Goal: Task Accomplishment & Management: Manage account settings

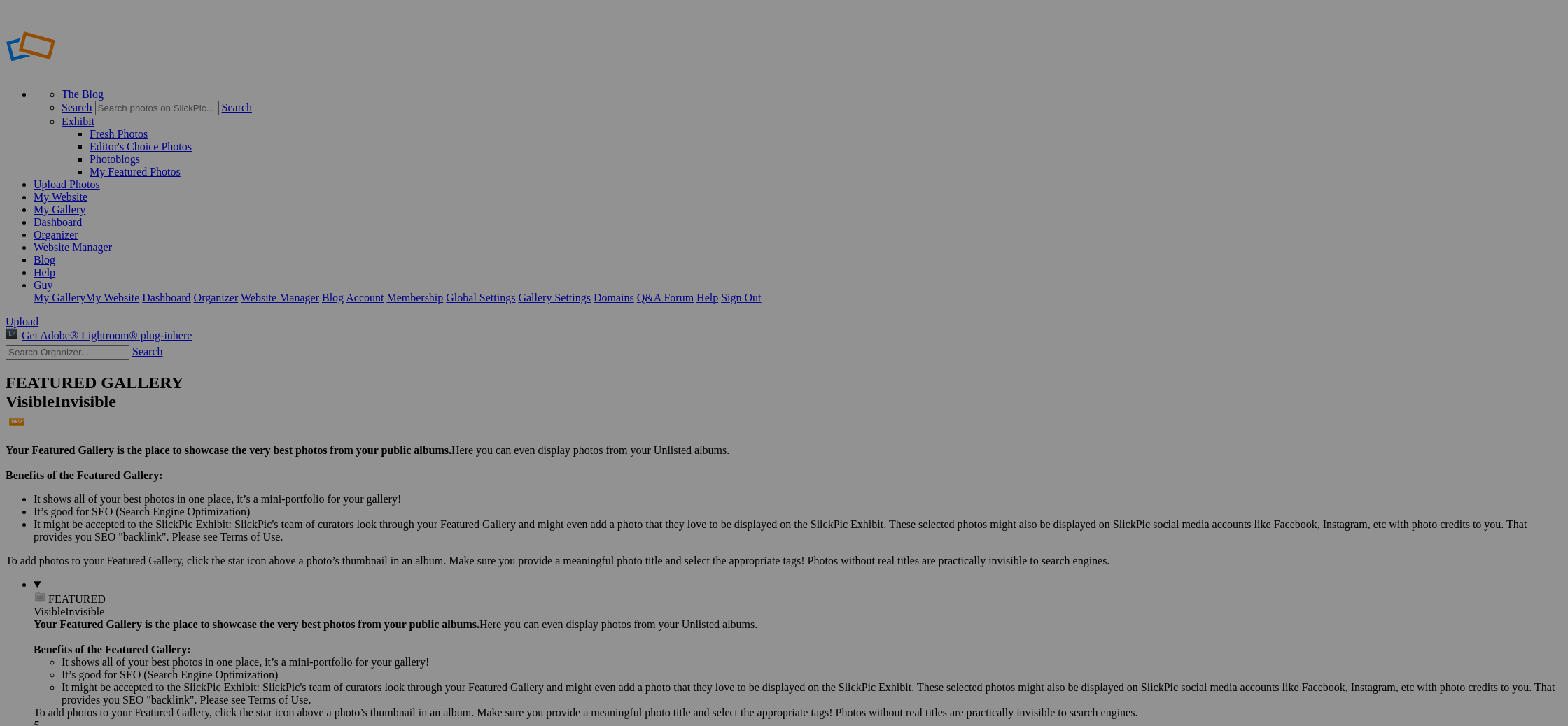
click at [691, 455] on span "Yes" at bounding box center [683, 455] width 16 height 12
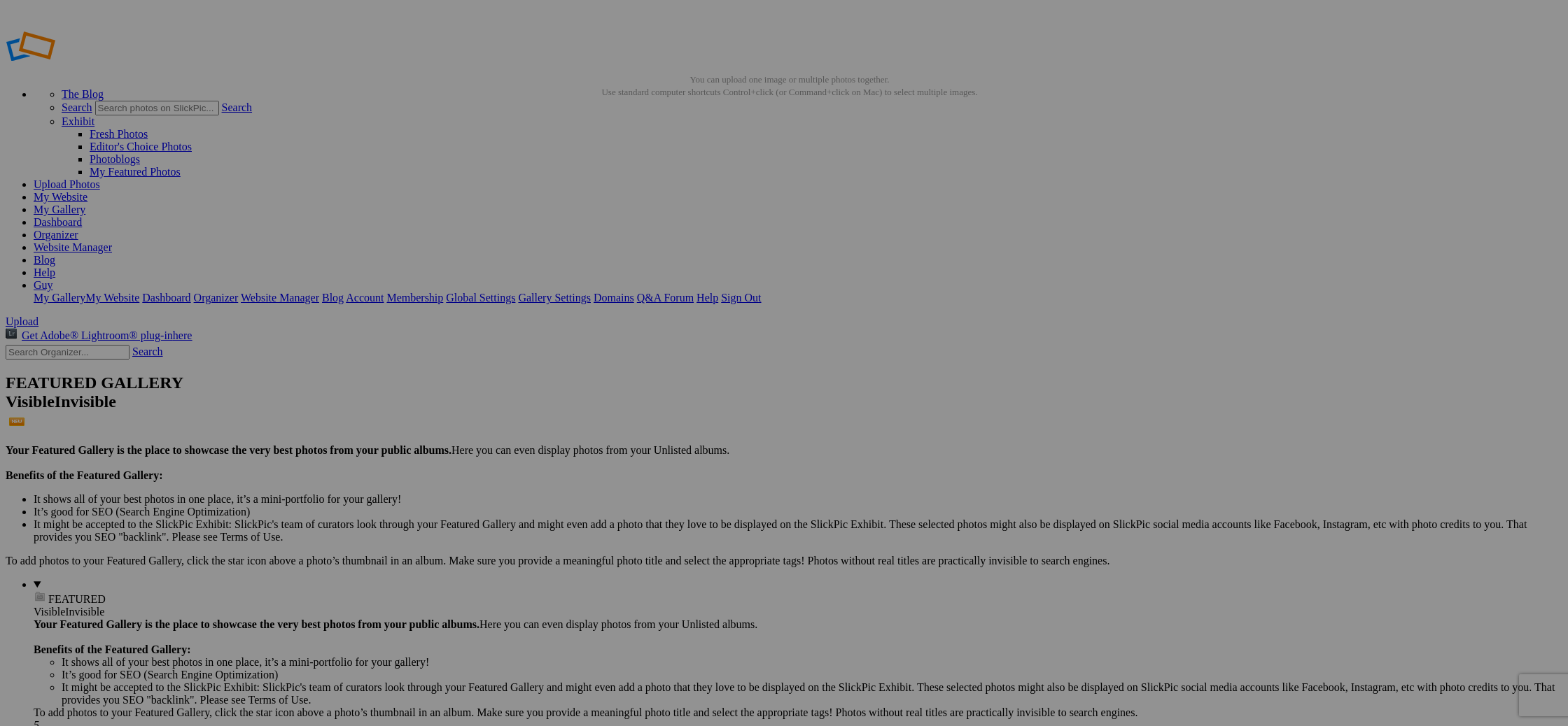
type input "LANDSCAPE"
